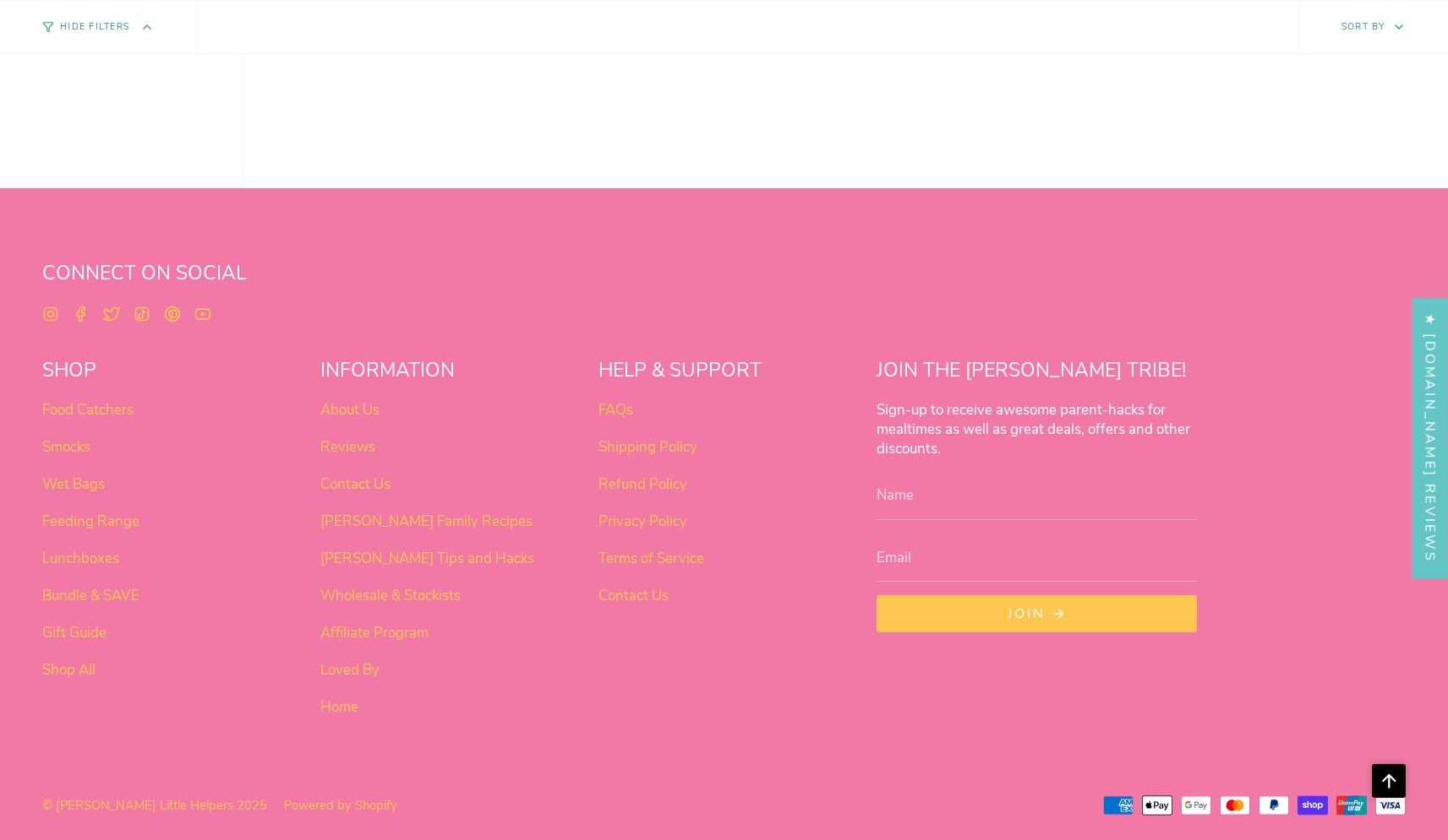
scroll to position [1062, 0]
